Goal: Task Accomplishment & Management: Use online tool/utility

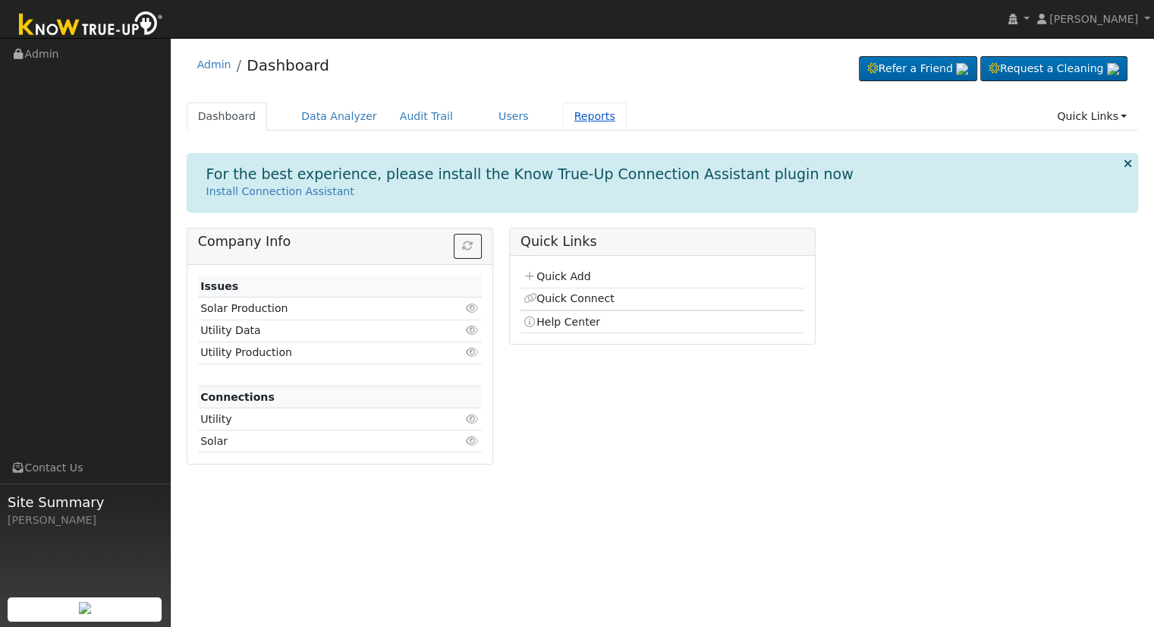
click at [563, 118] on link "Reports" at bounding box center [595, 116] width 64 height 28
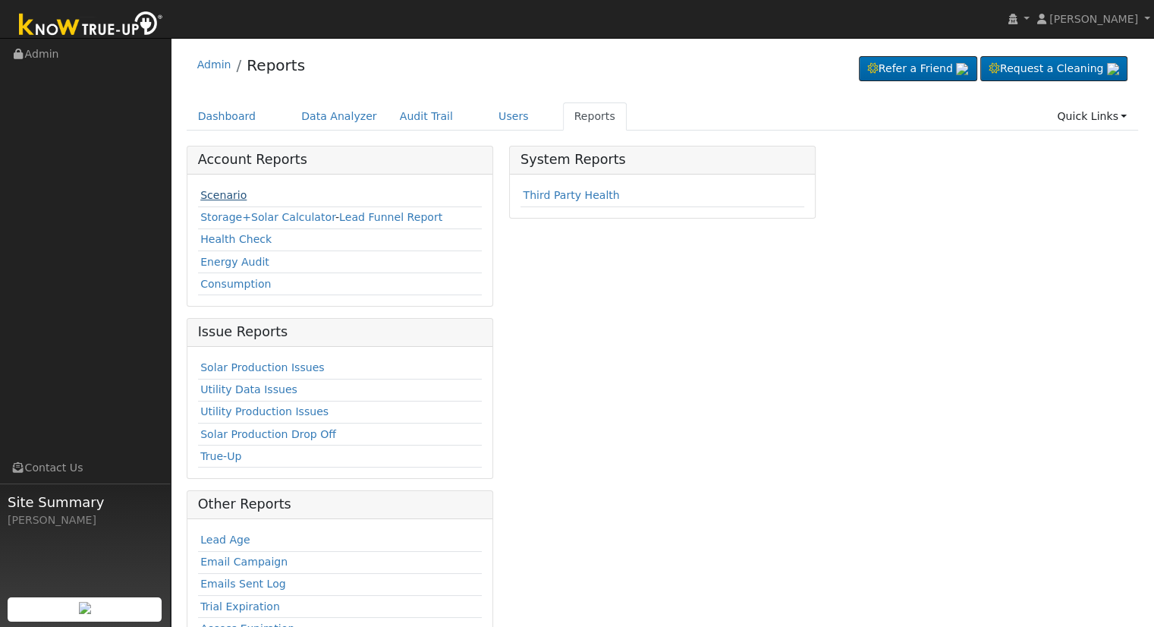
click at [233, 195] on link "Scenario" at bounding box center [223, 195] width 46 height 12
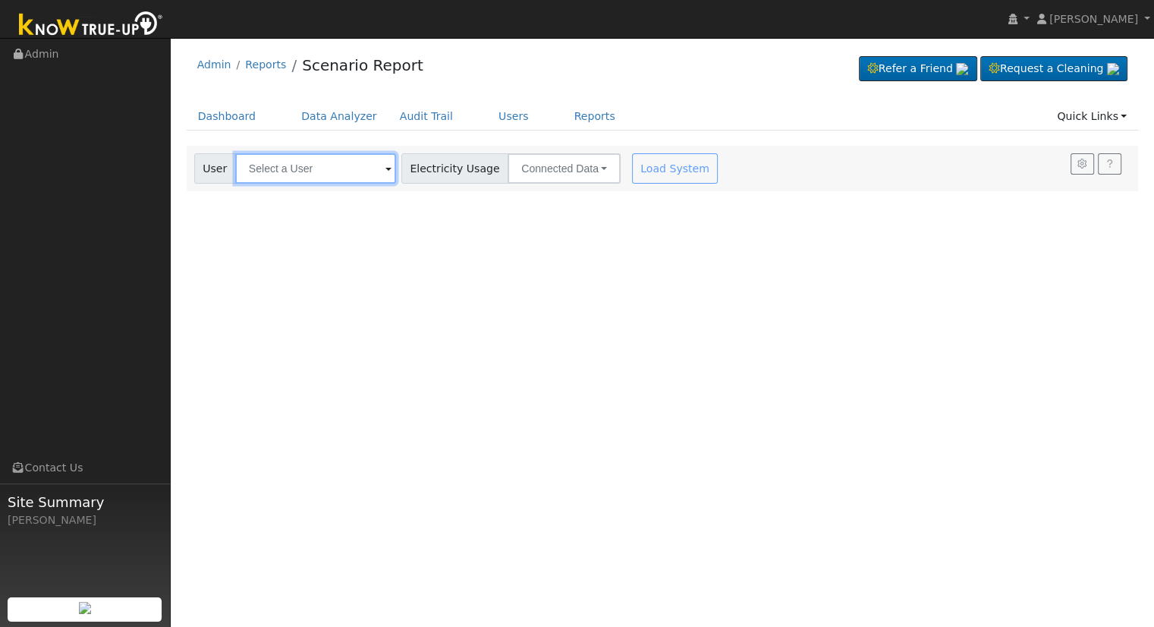
click at [325, 161] on input "text" at bounding box center [315, 168] width 161 height 30
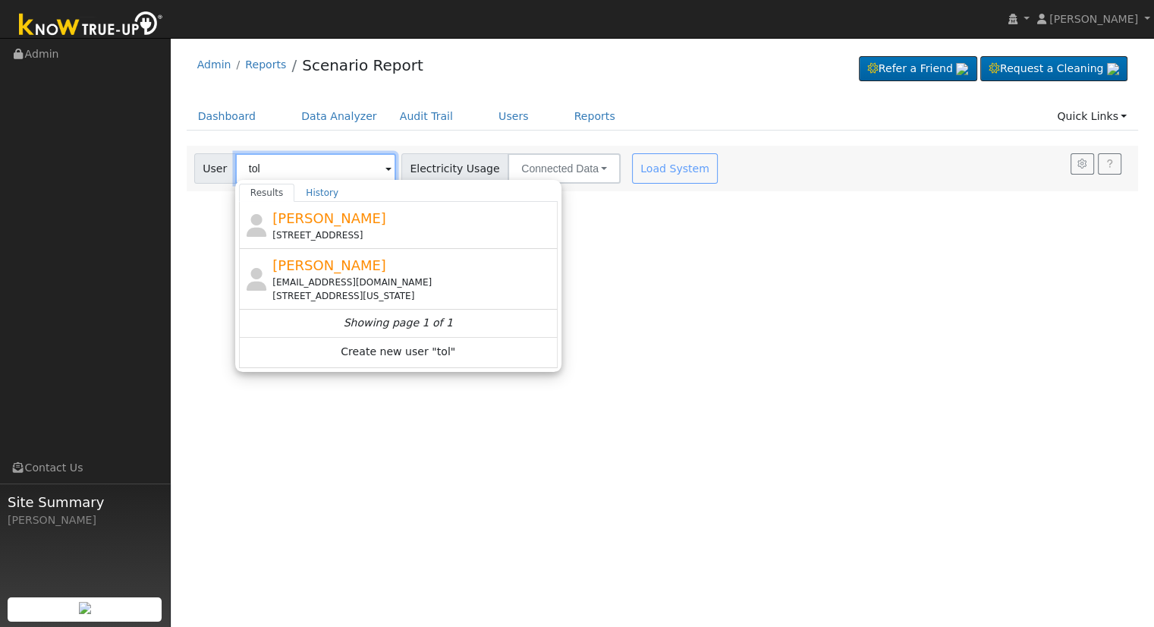
click at [316, 165] on input "tol" at bounding box center [315, 168] width 161 height 30
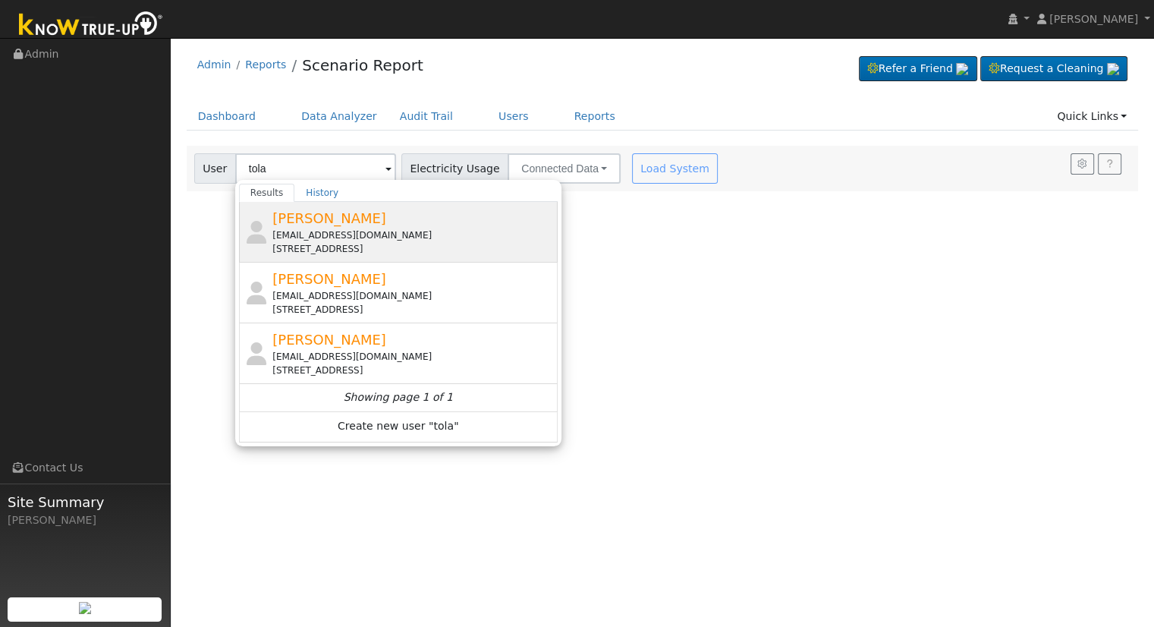
click at [394, 243] on div "4683 West Normal Avenue, Fresno, CA 93722" at bounding box center [412, 249] width 281 height 14
type input "Tola Edwards"
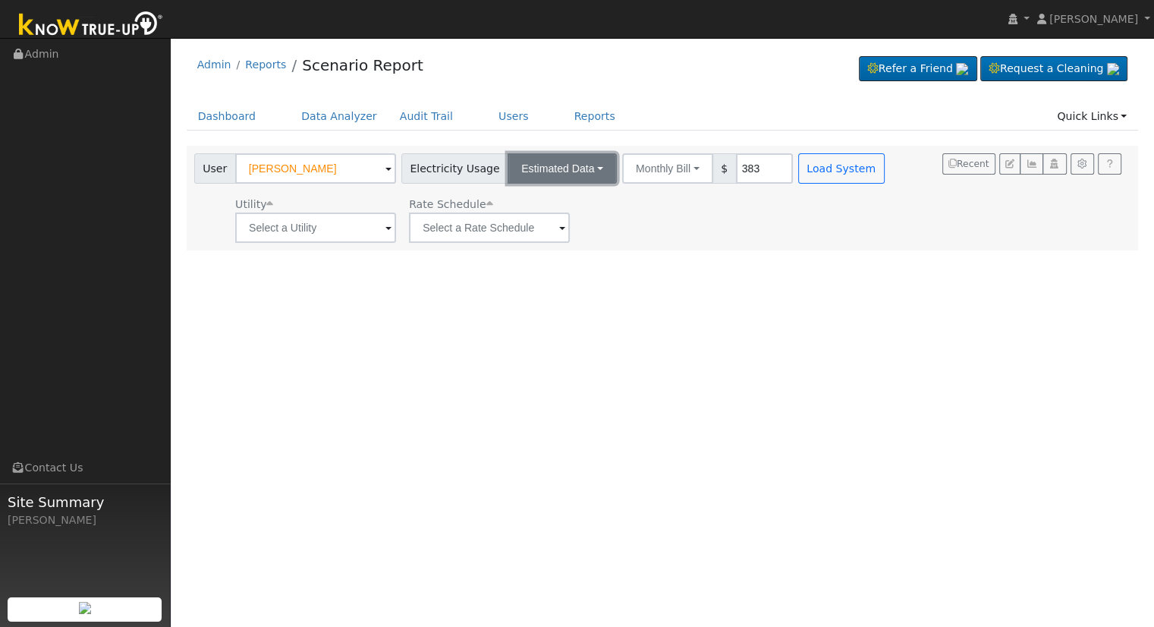
click at [522, 153] on button "Estimated Data" at bounding box center [561, 168] width 109 height 30
click at [531, 201] on link "Connected Data" at bounding box center [563, 201] width 108 height 21
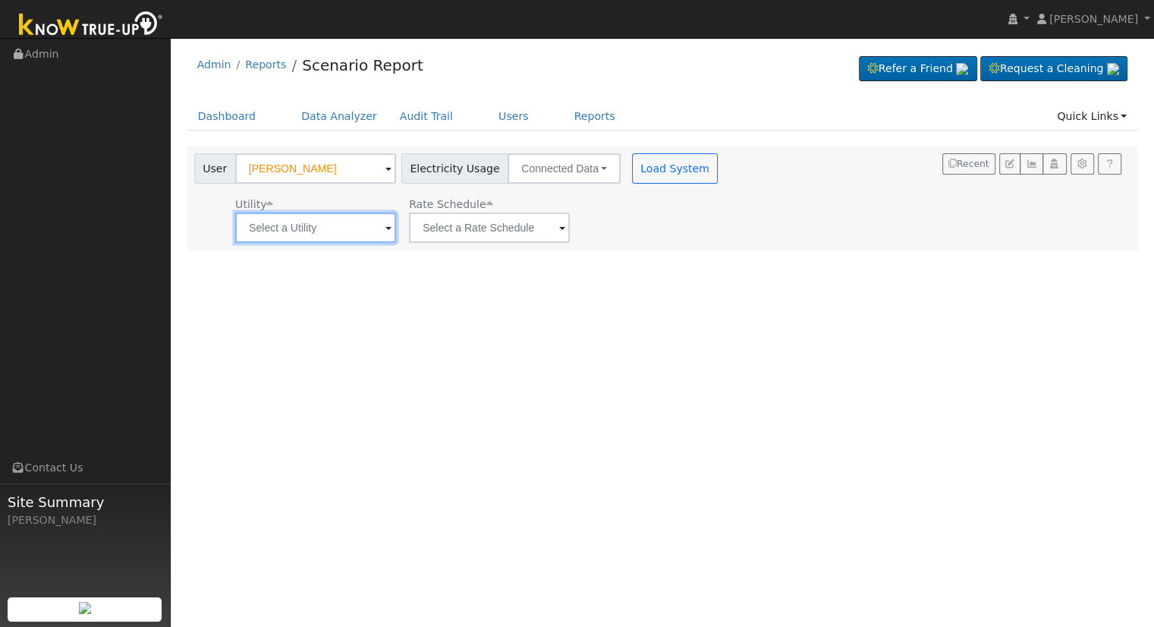
click at [319, 214] on input "text" at bounding box center [315, 227] width 161 height 30
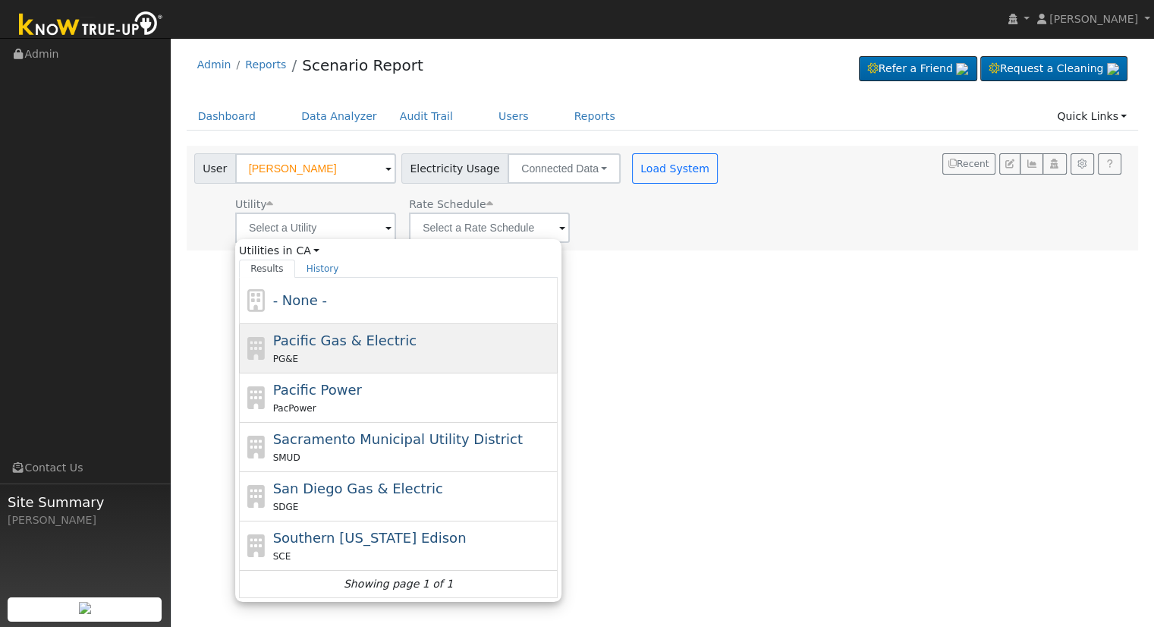
click at [352, 373] on div "Pacific Gas & Electric PG&E" at bounding box center [398, 397] width 319 height 49
type input "Pacific Gas & Electric"
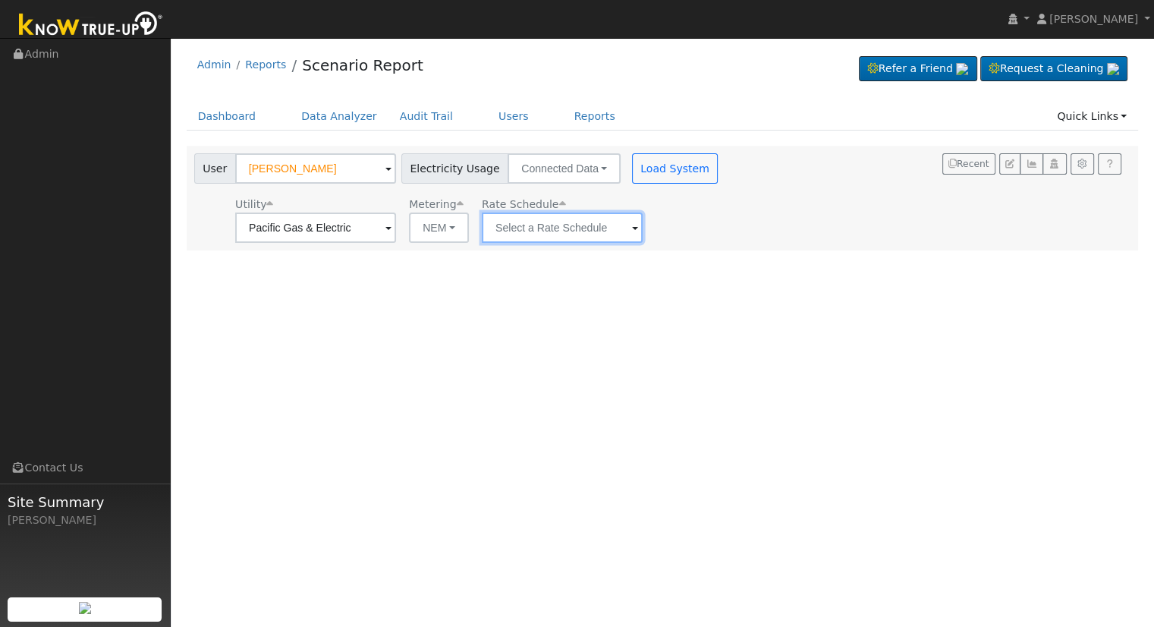
click at [396, 217] on input "text" at bounding box center [315, 227] width 161 height 30
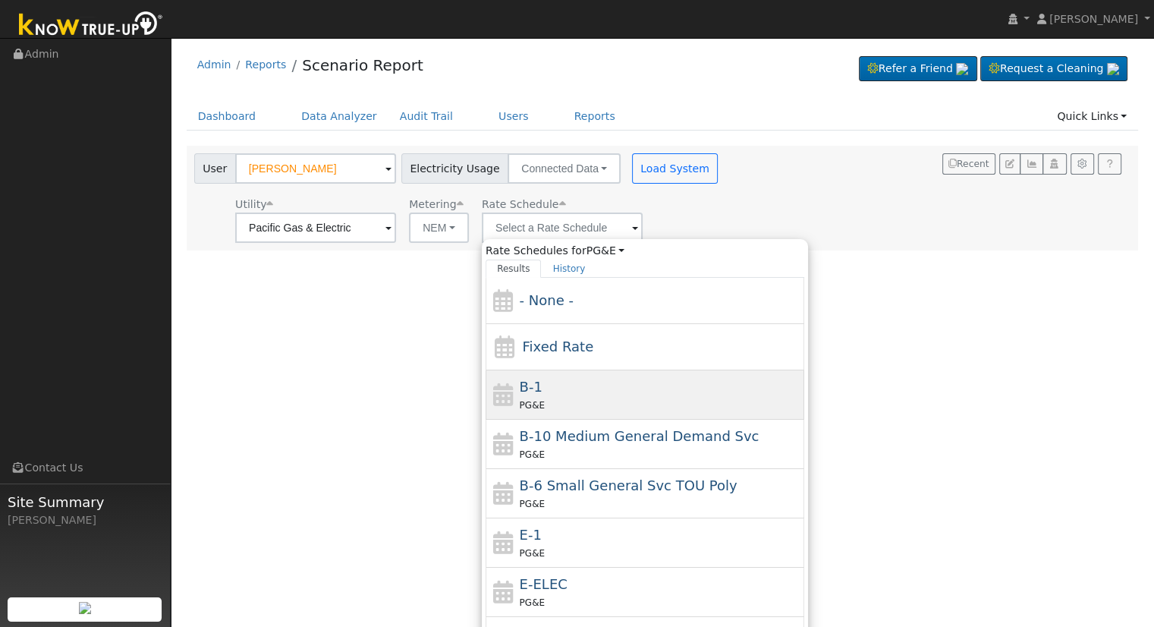
click at [557, 376] on div "B-1 PG&E" at bounding box center [660, 394] width 281 height 36
type input "B-1"
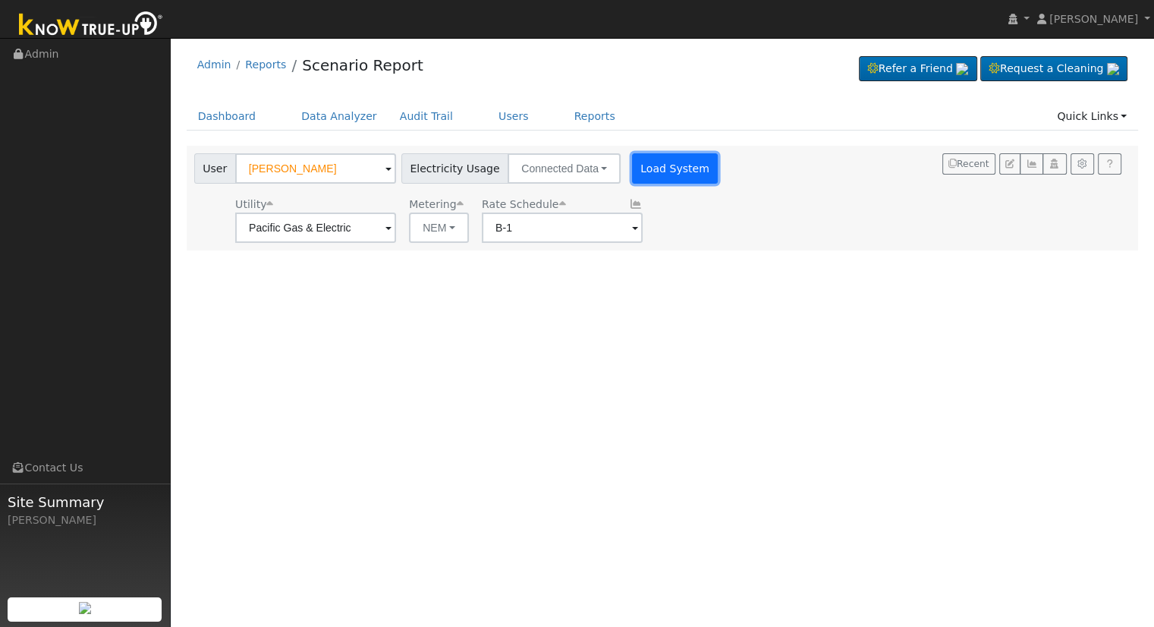
click at [634, 167] on button "Load System" at bounding box center [675, 168] width 86 height 30
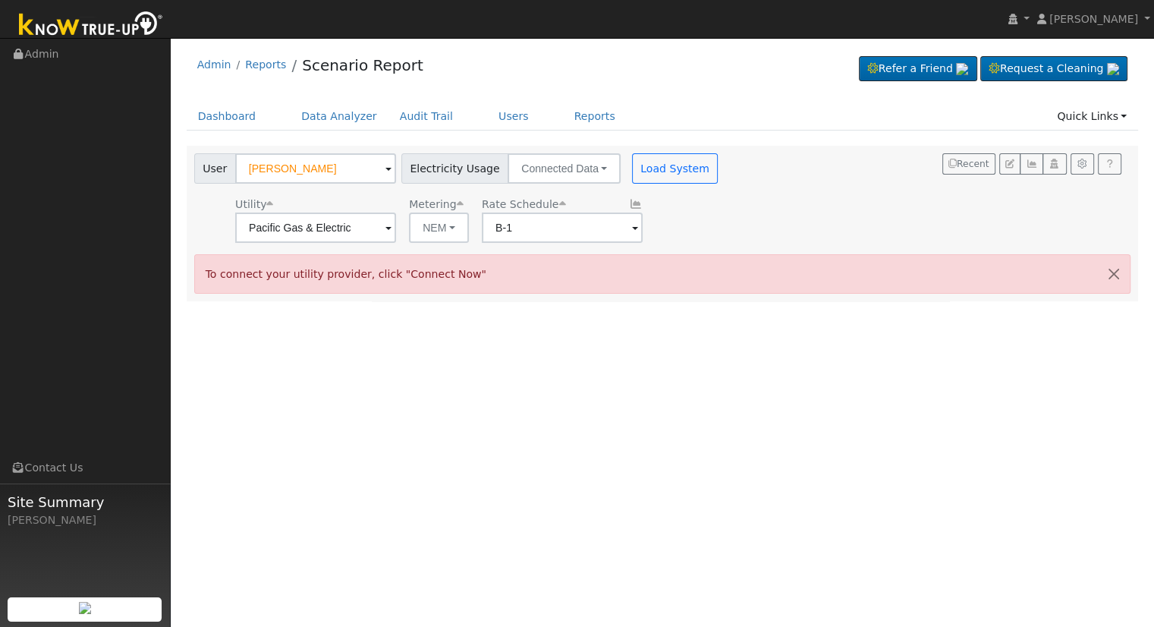
click at [327, 400] on div "User Profile First name Last name Email Email Notifications No Emails No Emails…" at bounding box center [662, 332] width 983 height 589
click at [1093, 126] on link "Quick Links" at bounding box center [1091, 116] width 93 height 28
click at [563, 116] on link "Reports" at bounding box center [595, 116] width 64 height 28
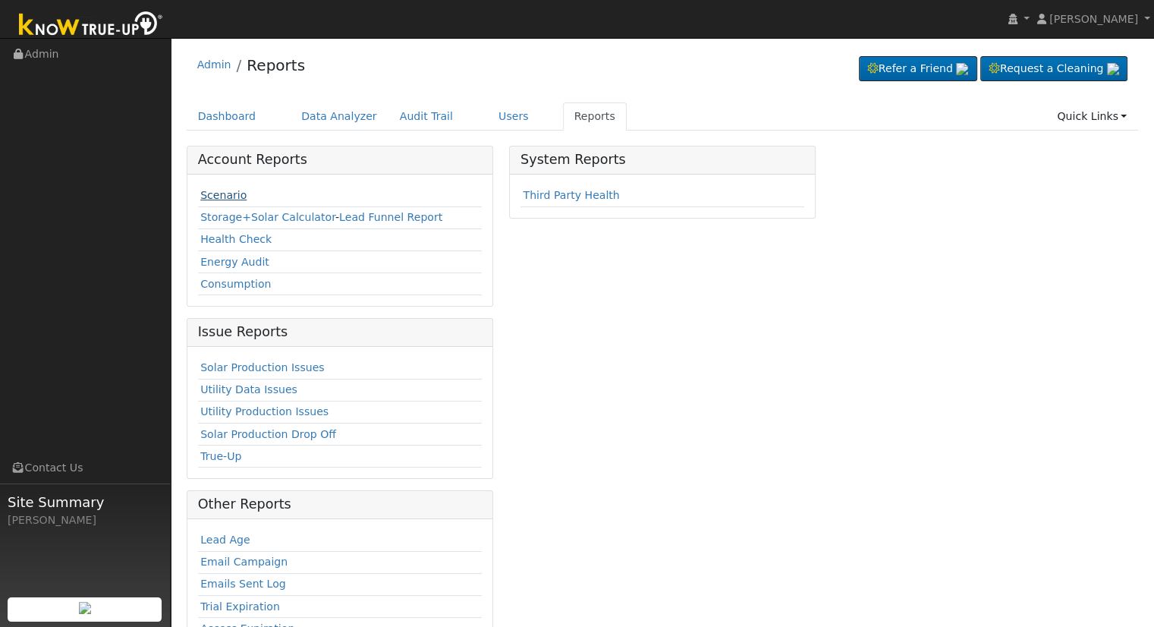
click at [200, 194] on link "Scenario" at bounding box center [223, 195] width 46 height 12
click at [212, 185] on td "Scenario" at bounding box center [340, 196] width 284 height 22
click at [255, 118] on link "Dashboard" at bounding box center [227, 116] width 81 height 28
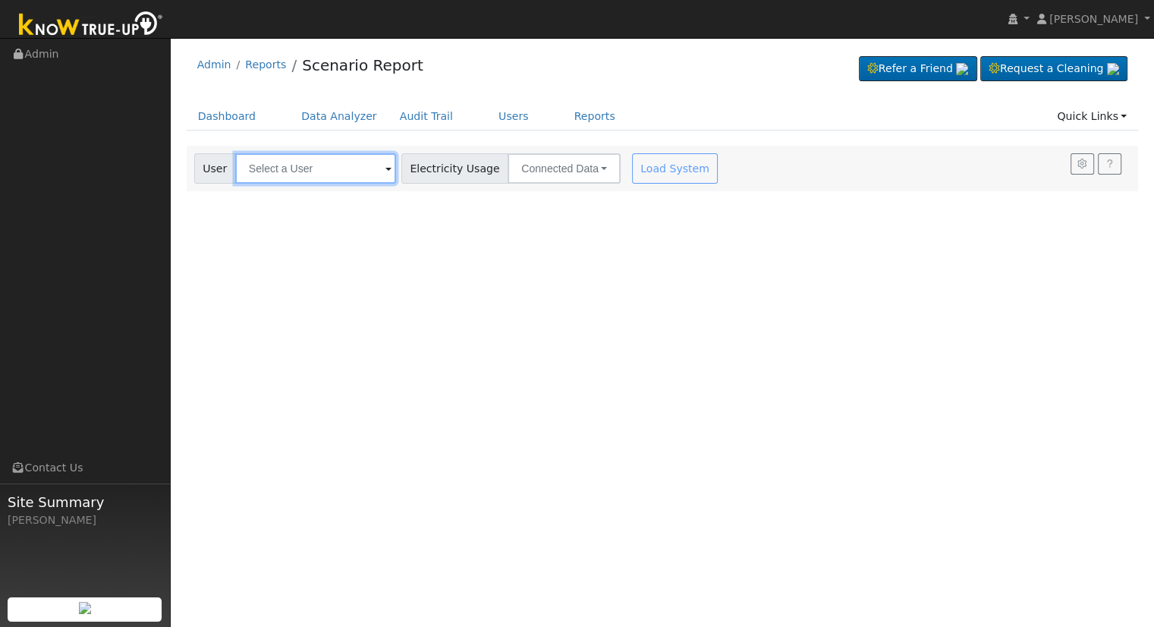
click at [282, 173] on input "text" at bounding box center [315, 168] width 161 height 30
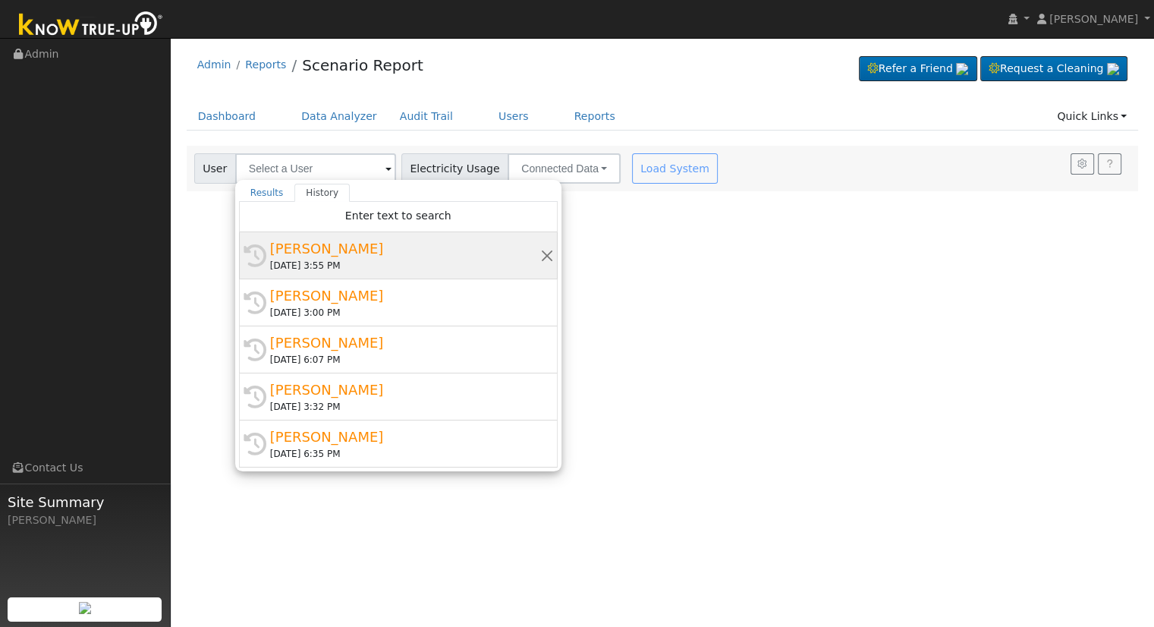
click at [296, 261] on div "[DATE] 3:55 PM" at bounding box center [405, 266] width 270 height 14
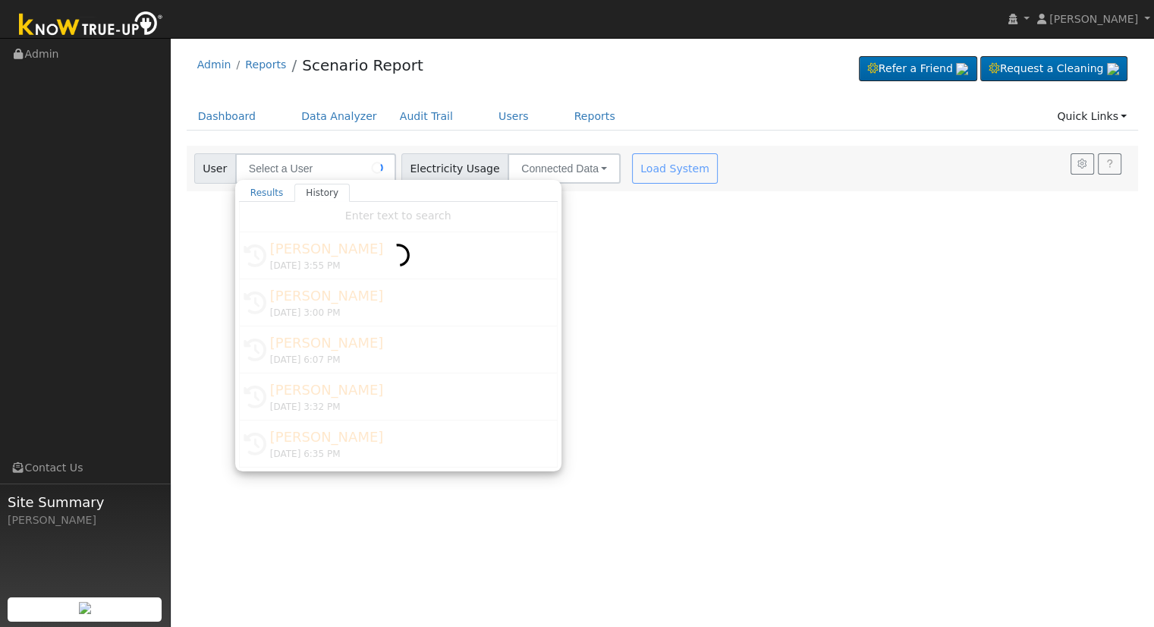
type input "[PERSON_NAME]"
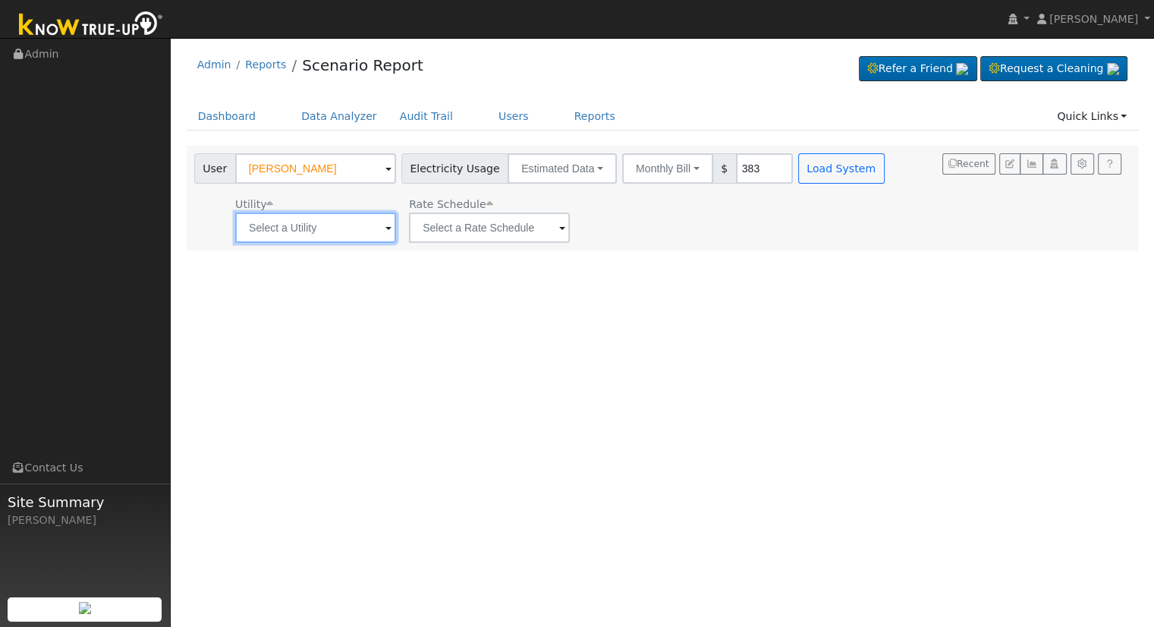
click at [321, 234] on input "text" at bounding box center [315, 227] width 161 height 30
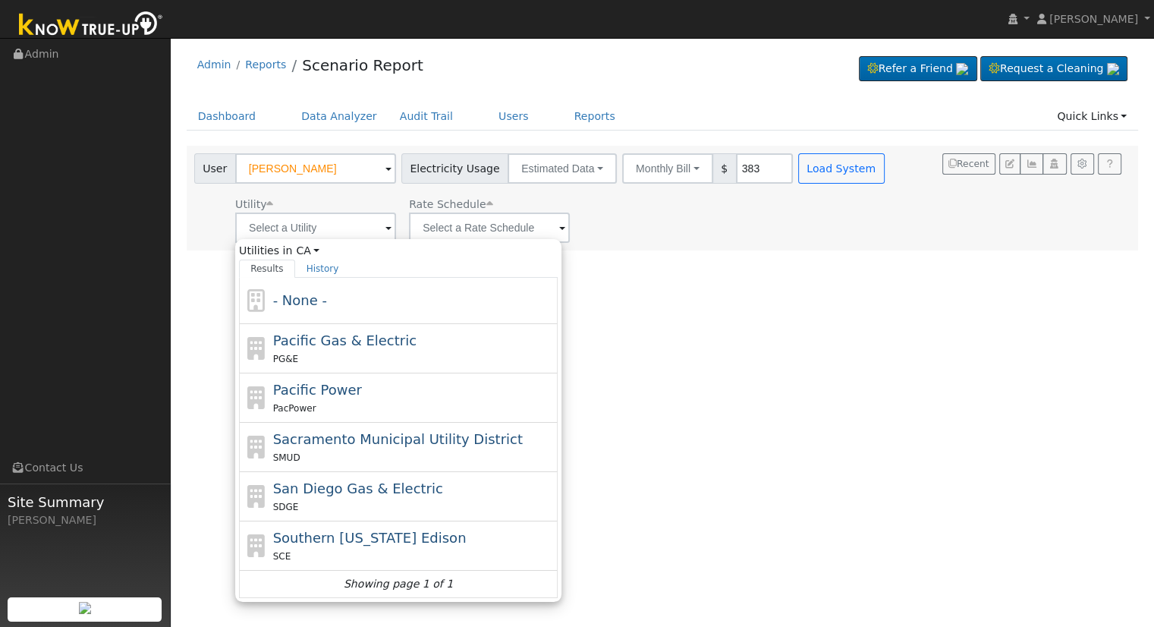
click at [659, 253] on div "User Profile First name Last name Email Email Notifications No Emails No Emails…" at bounding box center [662, 332] width 983 height 589
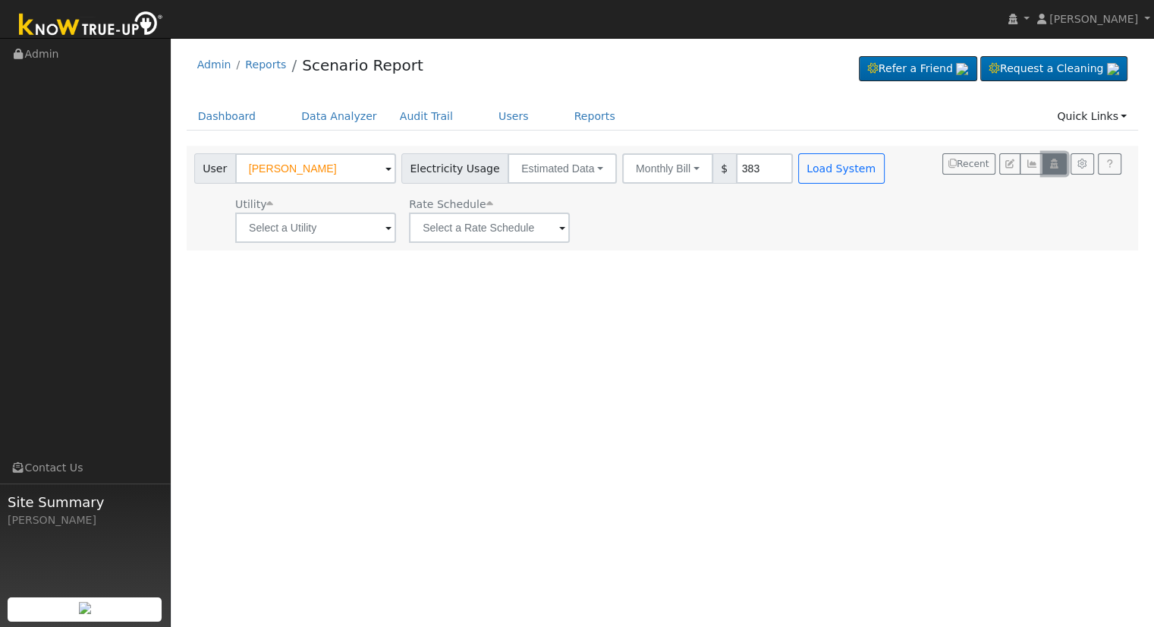
click at [1060, 162] on icon "button" at bounding box center [1053, 163] width 11 height 9
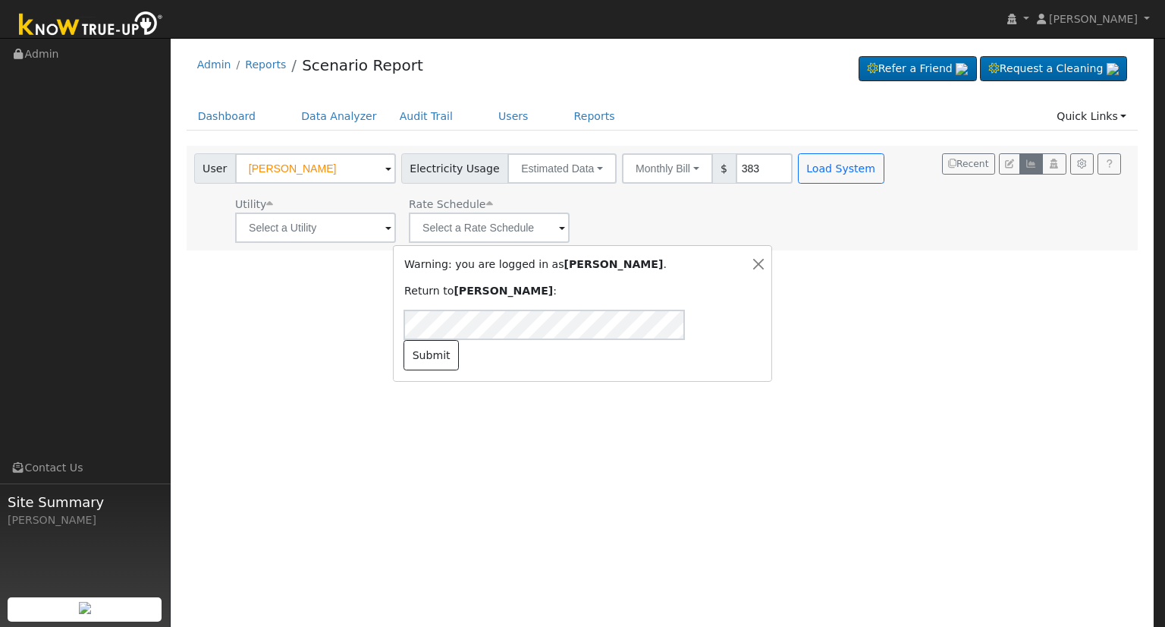
click at [1026, 165] on div "Warning: you are logged in as [PERSON_NAME] . Return to [PERSON_NAME] : Submit" at bounding box center [582, 313] width 1165 height 627
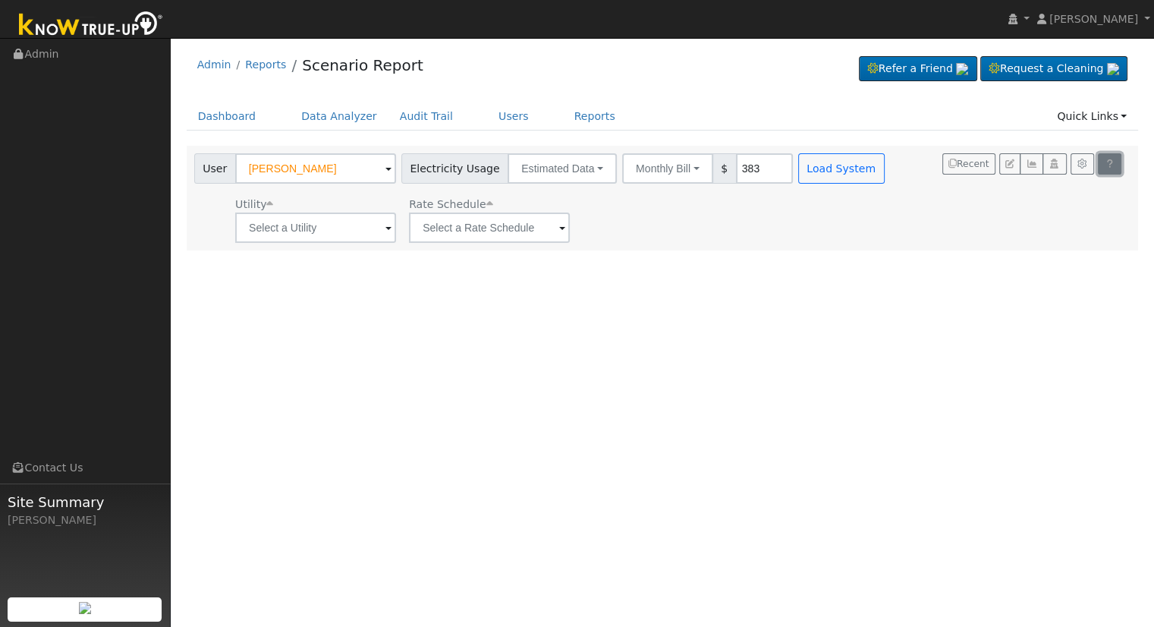
click at [1100, 163] on link at bounding box center [1110, 163] width 24 height 21
click at [1114, 119] on link "Quick Links" at bounding box center [1091, 116] width 93 height 28
click at [1068, 142] on link "Quick Add" at bounding box center [1081, 147] width 112 height 21
